Goal: Information Seeking & Learning: Check status

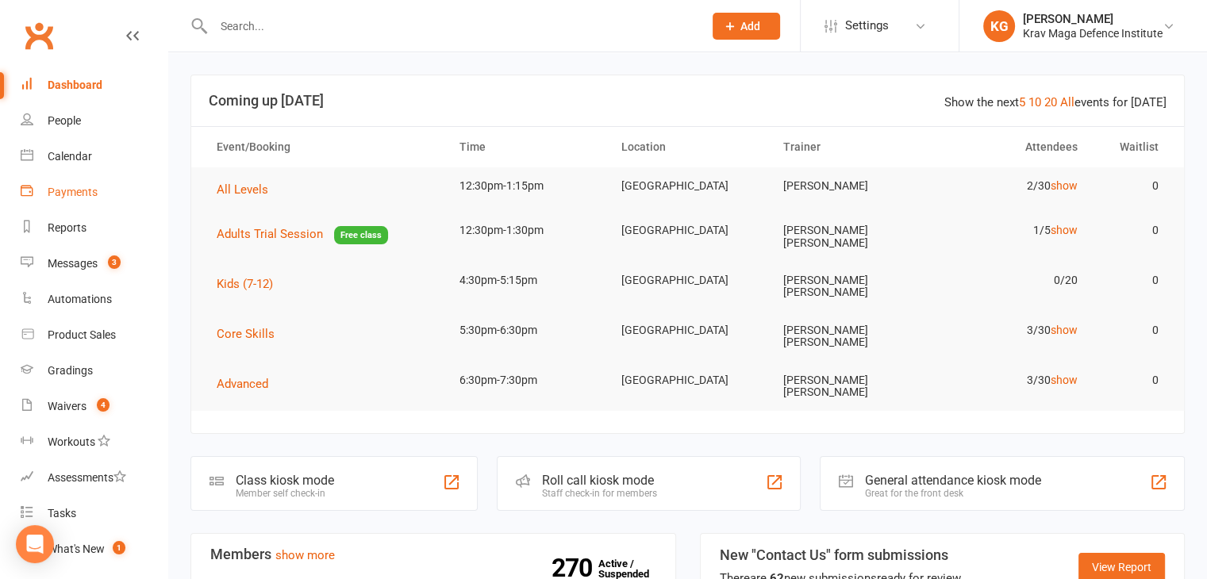
click at [71, 192] on div "Payments" at bounding box center [73, 192] width 50 height 13
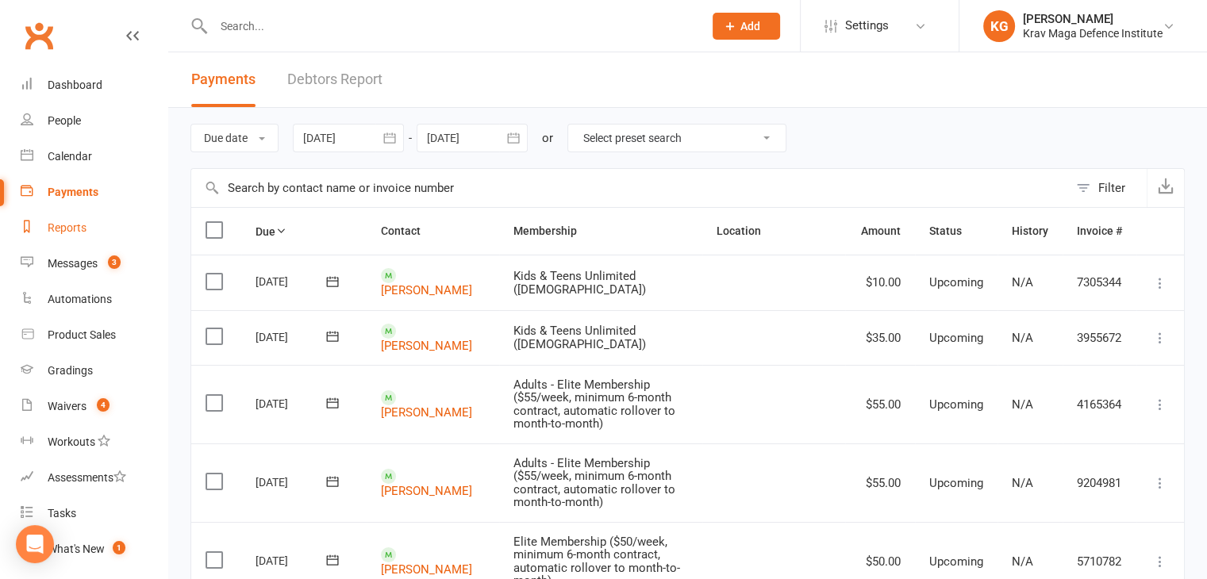
click at [70, 224] on div "Reports" at bounding box center [67, 227] width 39 height 13
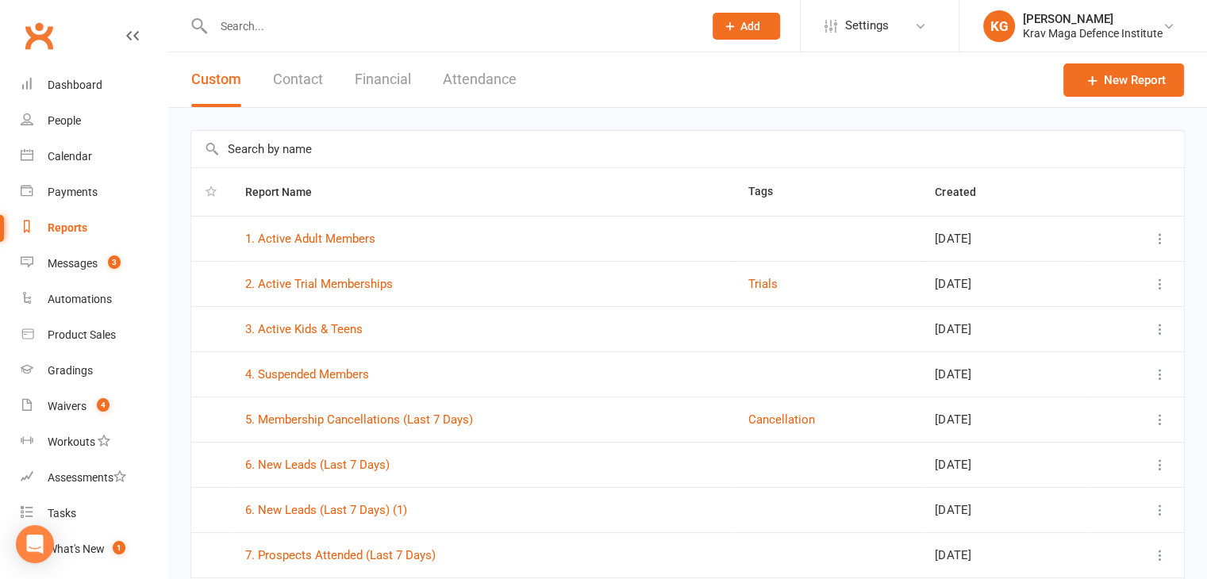
click at [387, 83] on button "Financial" at bounding box center [383, 79] width 56 height 55
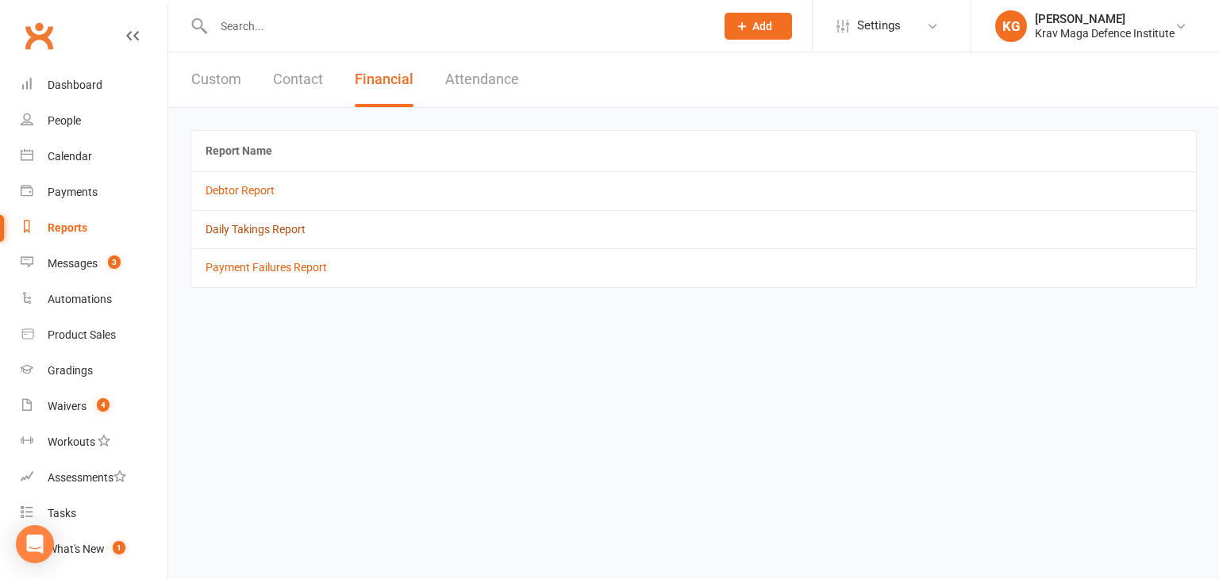
click at [232, 226] on td "Daily Takings Report" at bounding box center [693, 229] width 1005 height 38
click at [232, 226] on link "Daily Takings Report" at bounding box center [256, 229] width 100 height 13
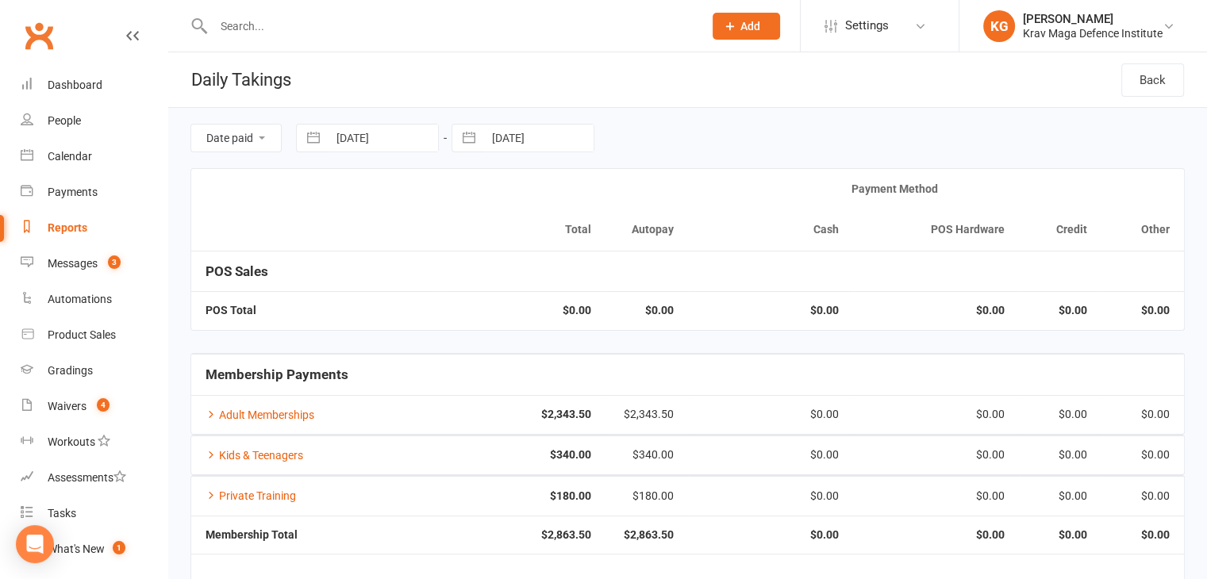
select select "7"
select select "2025"
select select "8"
select select "2025"
select select "9"
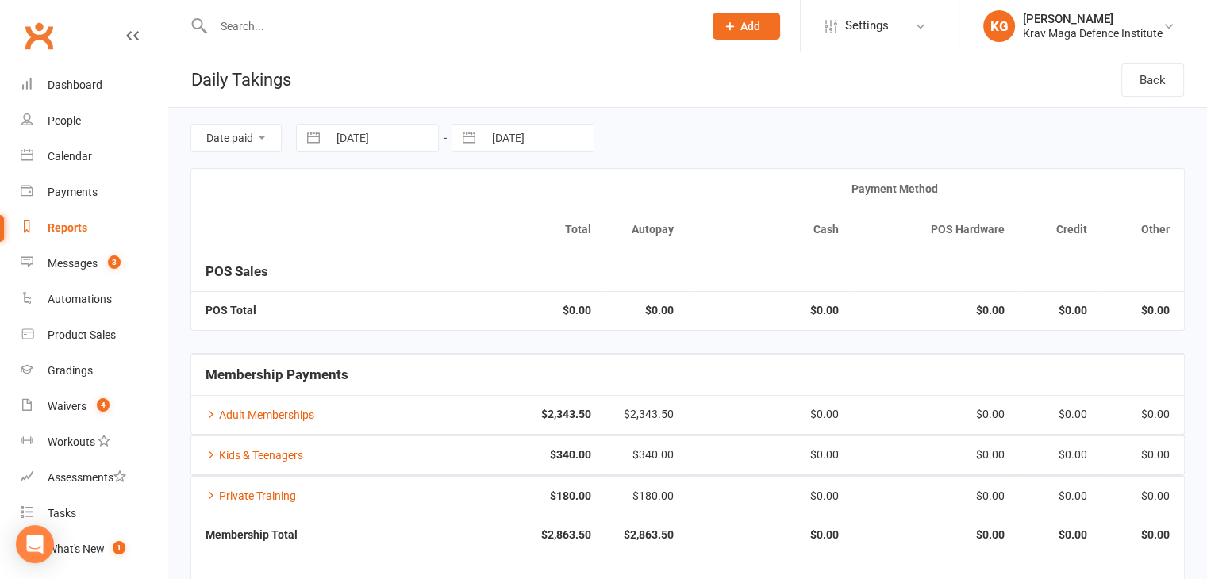
select select "2025"
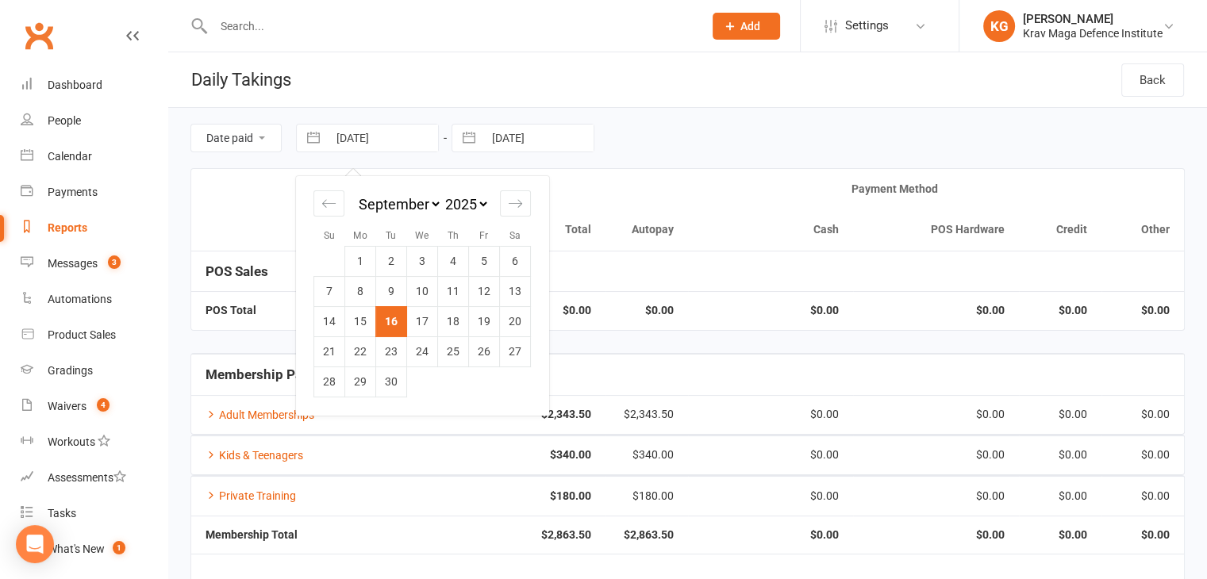
click at [377, 134] on input "[DATE]" at bounding box center [383, 138] width 110 height 27
click at [264, 141] on select "Date paid Due date" at bounding box center [236, 138] width 90 height 27
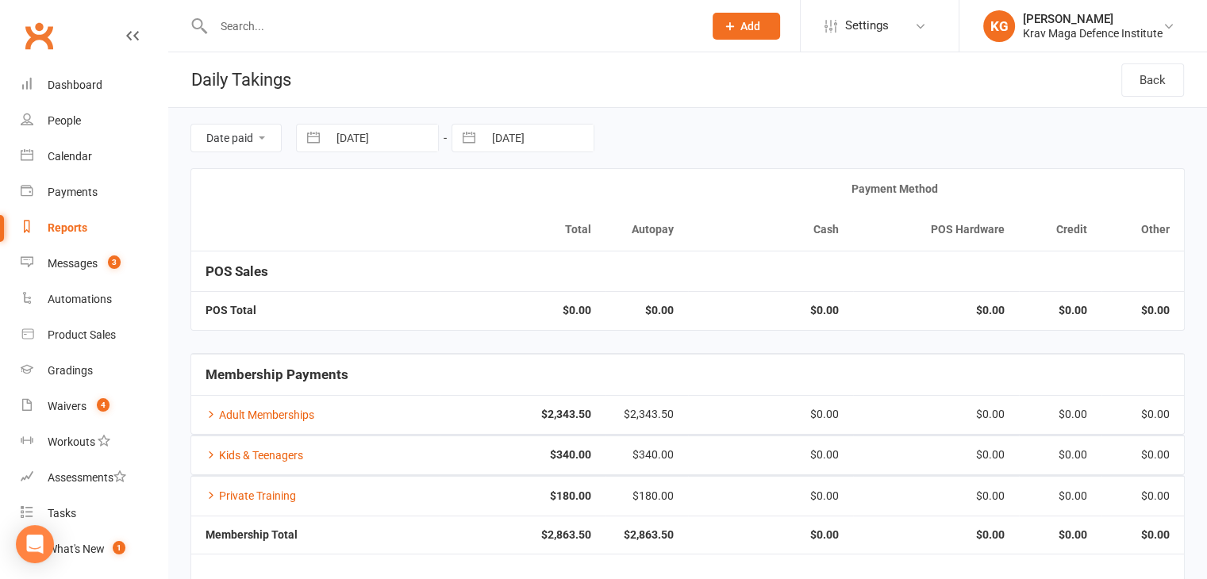
click at [264, 141] on select "Date paid Due date" at bounding box center [236, 138] width 90 height 27
select select "7"
select select "2025"
select select "8"
select select "2025"
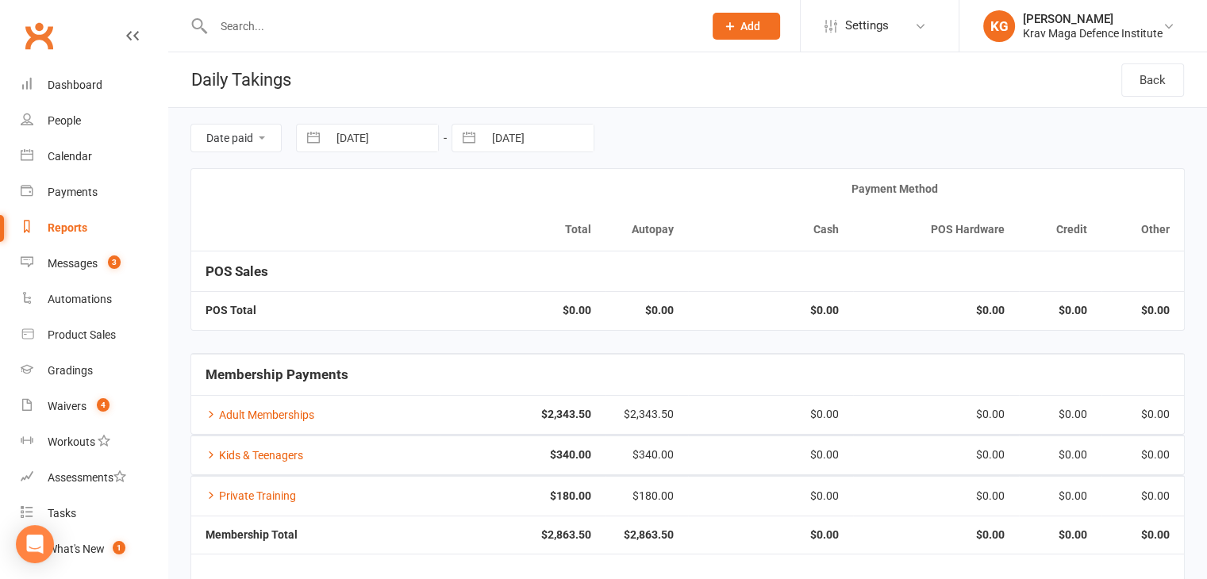
select select "9"
select select "2025"
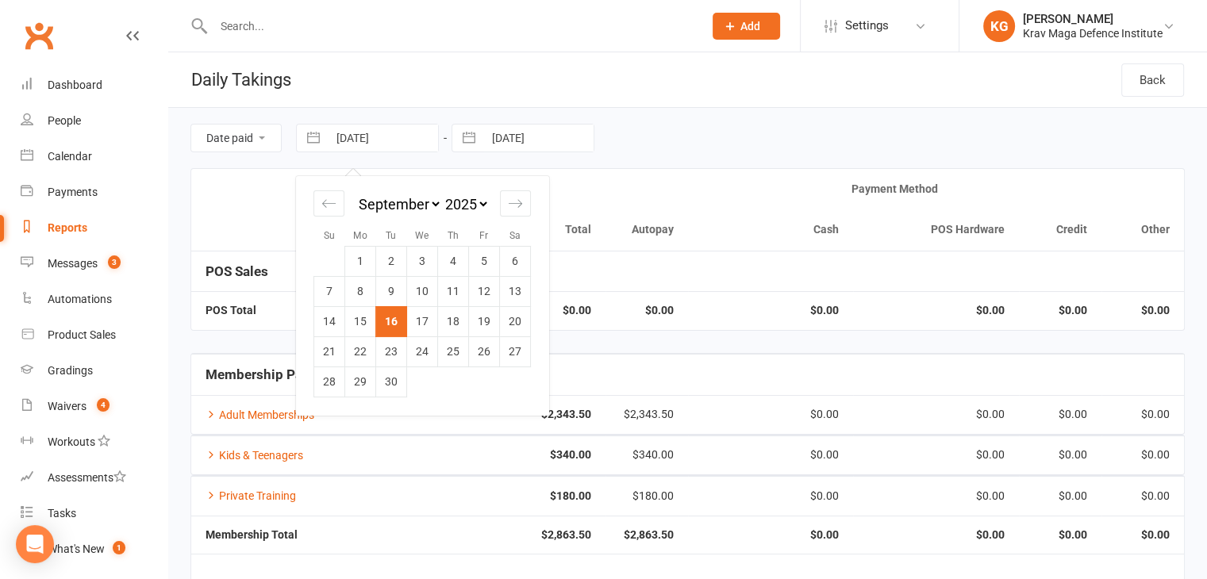
click at [394, 143] on input "[DATE]" at bounding box center [383, 138] width 110 height 27
click at [320, 198] on div "Move backward to switch to the previous month." at bounding box center [329, 203] width 31 height 26
select select "6"
select select "2025"
click at [464, 250] on td "Calendar" at bounding box center [453, 261] width 31 height 30
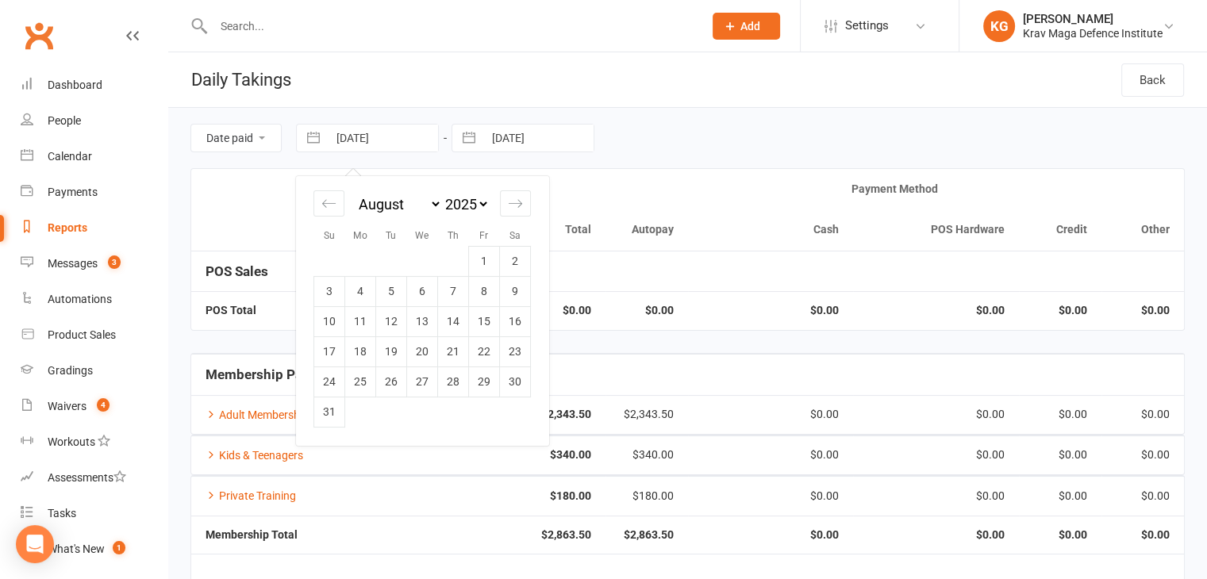
click at [477, 264] on td "1" at bounding box center [484, 261] width 31 height 30
type input "[DATE]"
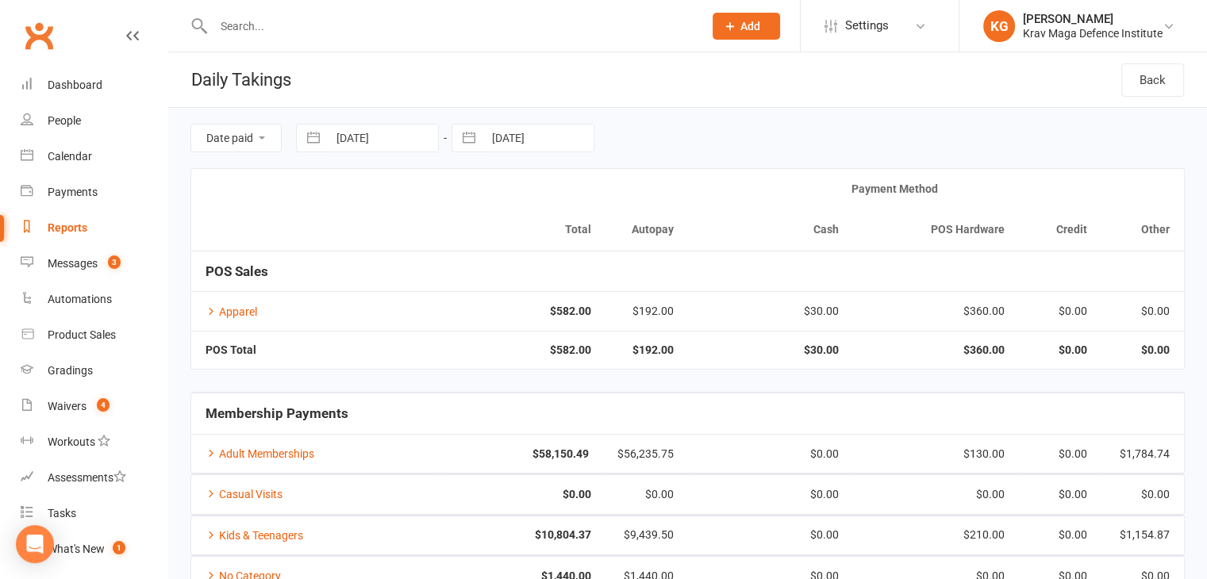
click at [469, 134] on button "button" at bounding box center [469, 138] width 29 height 27
select select "7"
select select "2025"
select select "8"
select select "2025"
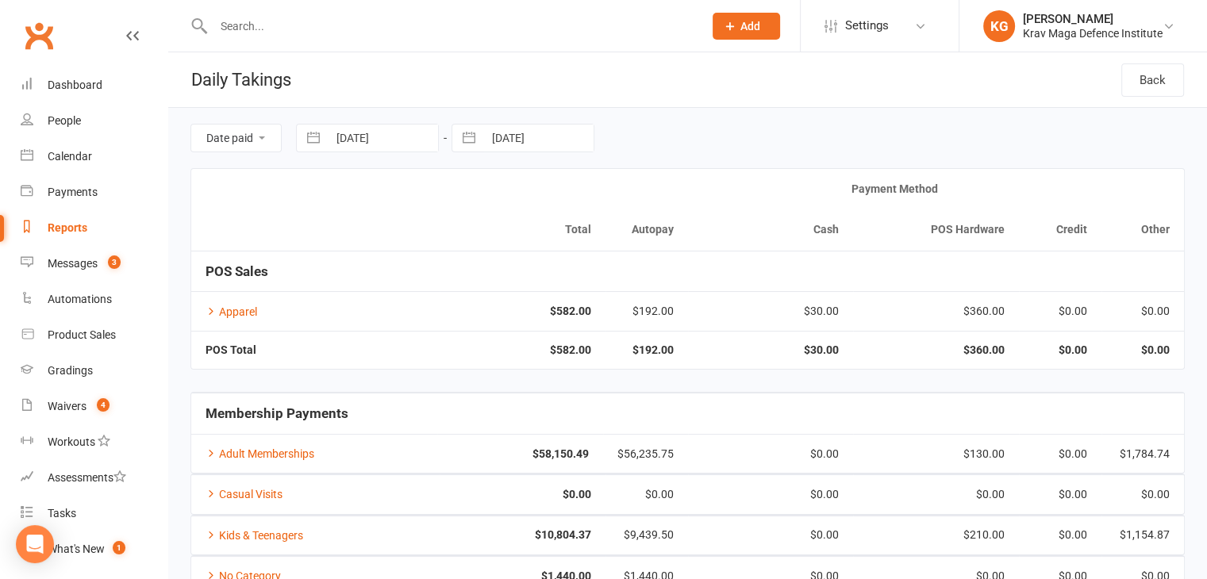
select select "9"
select select "2025"
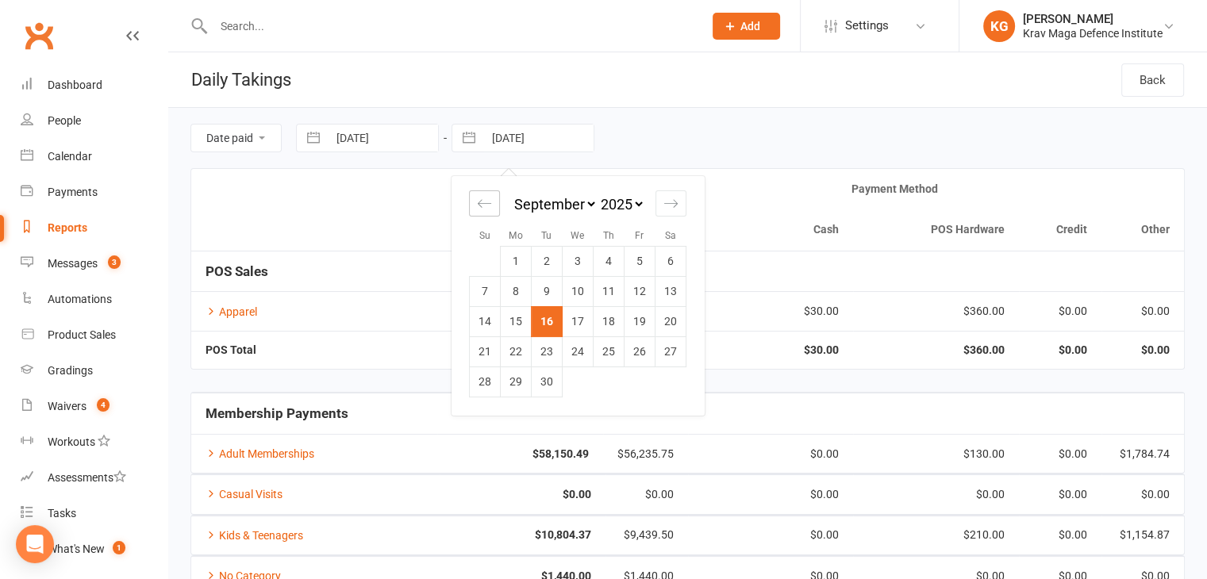
click at [477, 207] on icon "Move backward to switch to the previous month." at bounding box center [484, 203] width 15 height 15
select select "6"
select select "2025"
click at [473, 407] on td "31" at bounding box center [485, 412] width 31 height 30
type input "[DATE]"
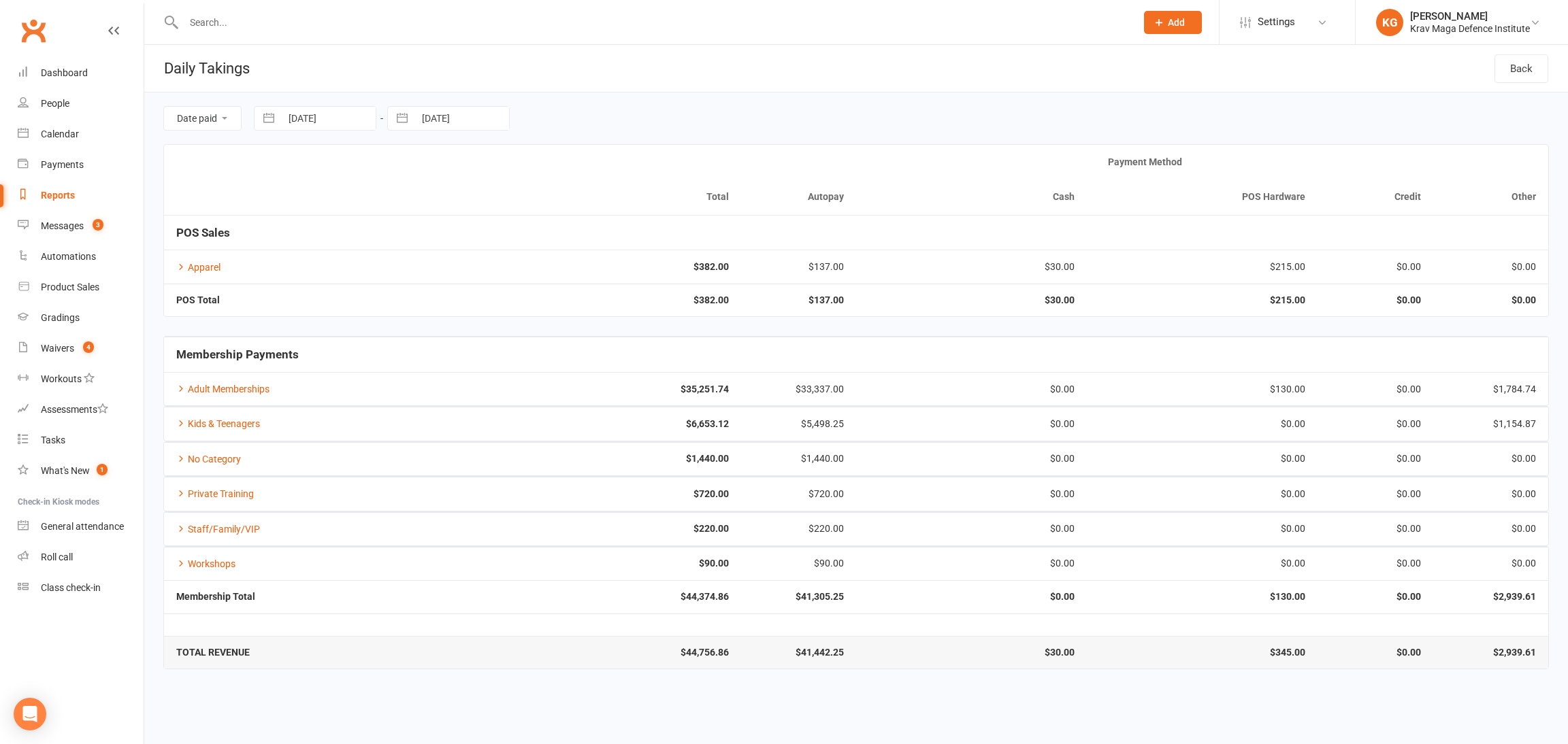
click at [511, 18] on icon at bounding box center [1158, 22] width 12 height 12
click at [511, 42] on div at bounding box center [644, 22] width 963 height 45
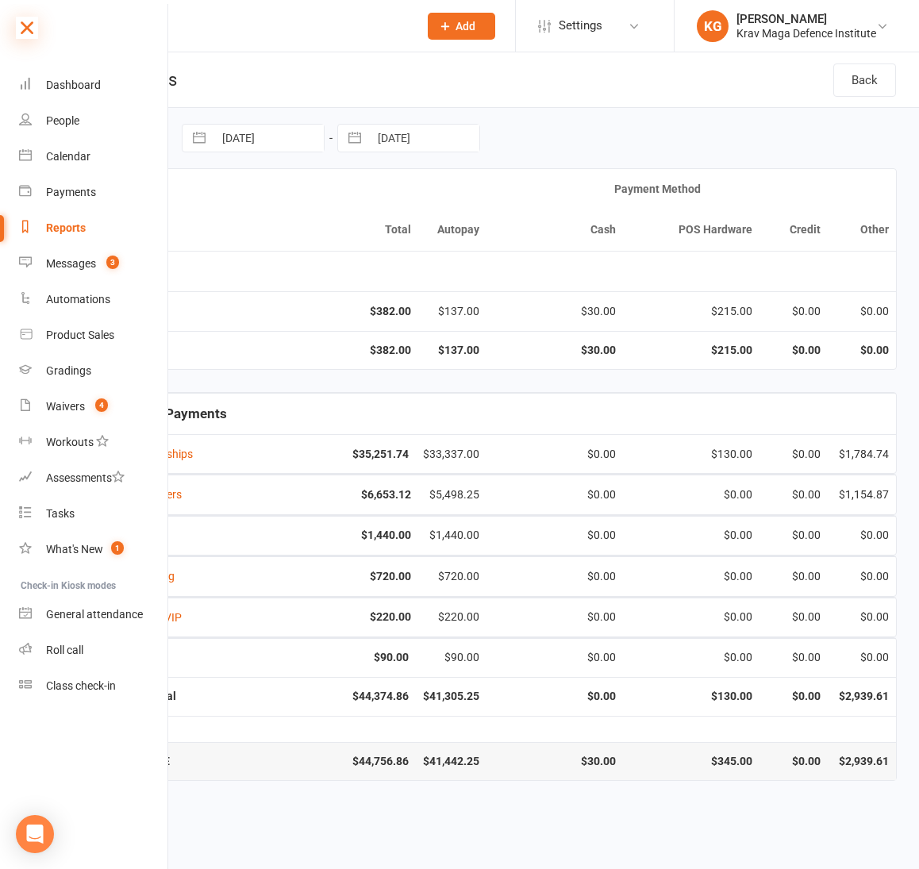
click at [29, 25] on icon at bounding box center [27, 28] width 22 height 22
